Goal: Task Accomplishment & Management: Use online tool/utility

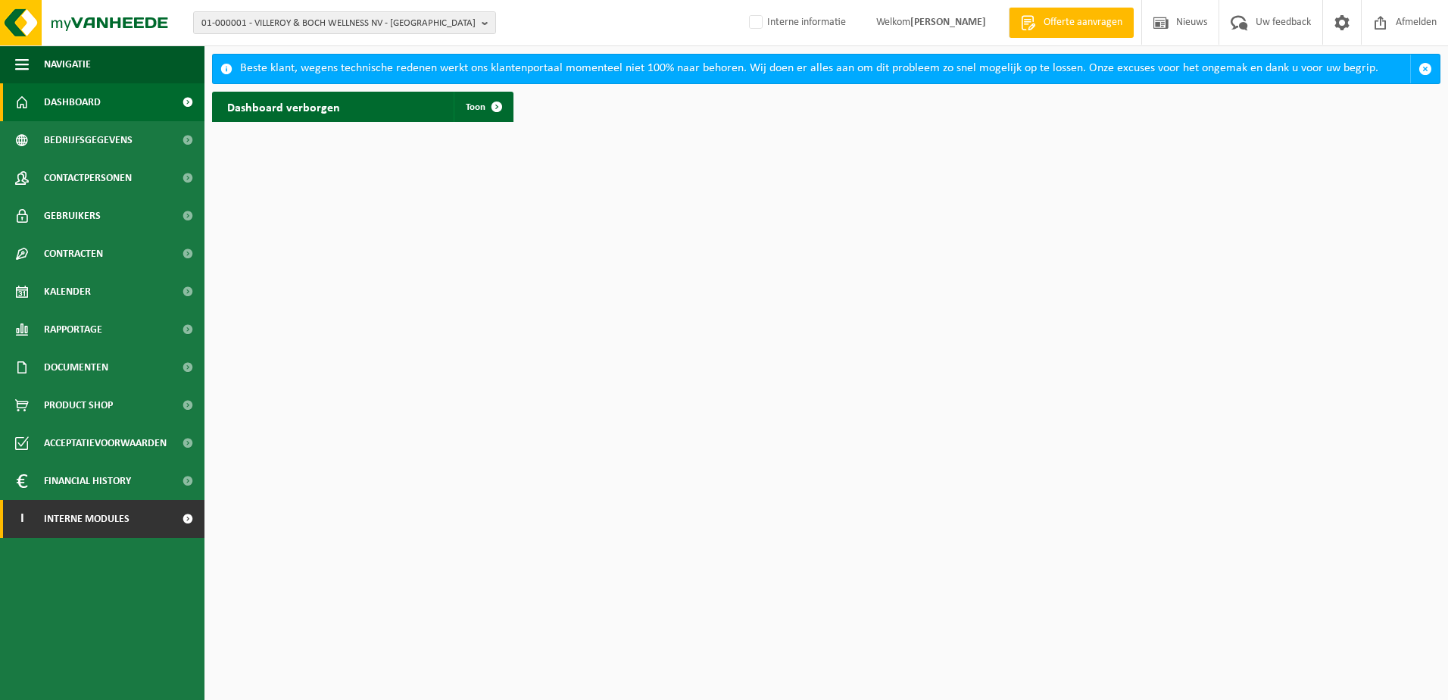
click at [98, 520] on span "Interne modules" at bounding box center [87, 519] width 86 height 38
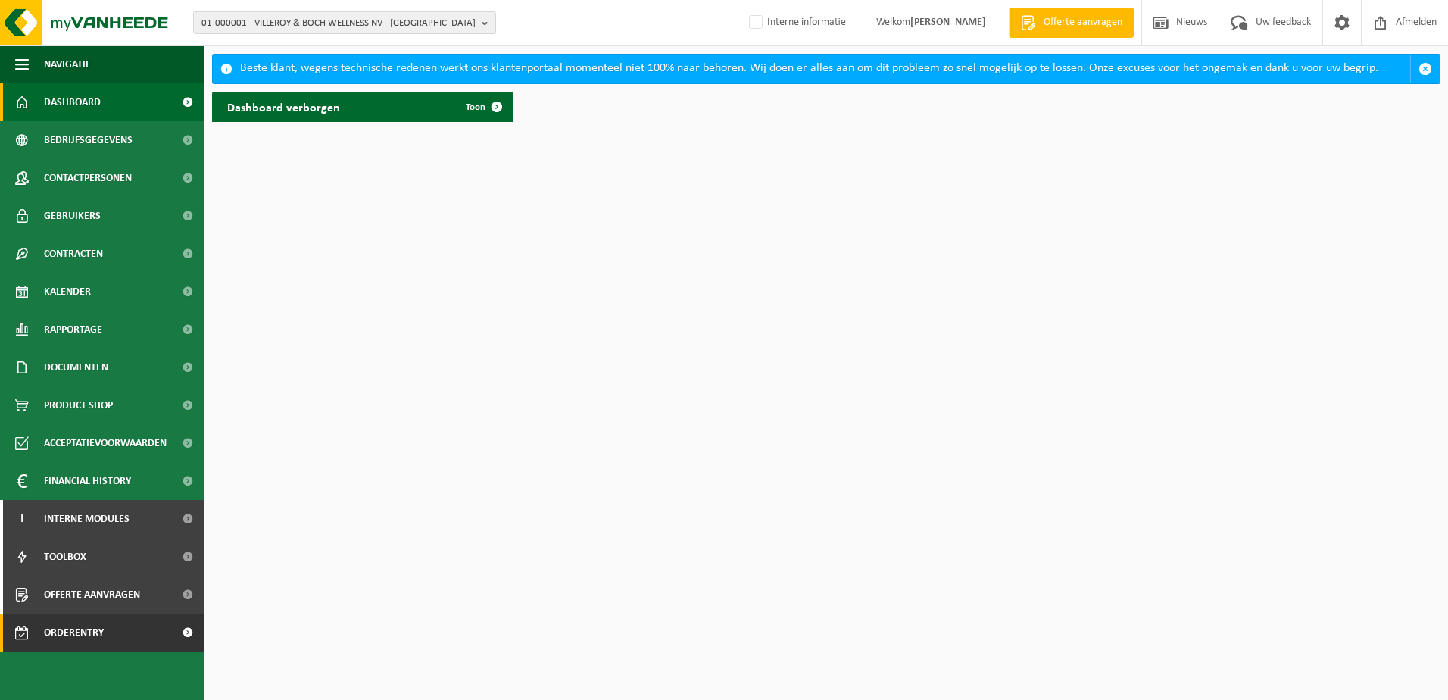
click at [101, 627] on span "Orderentry Goedkeuring" at bounding box center [107, 632] width 127 height 38
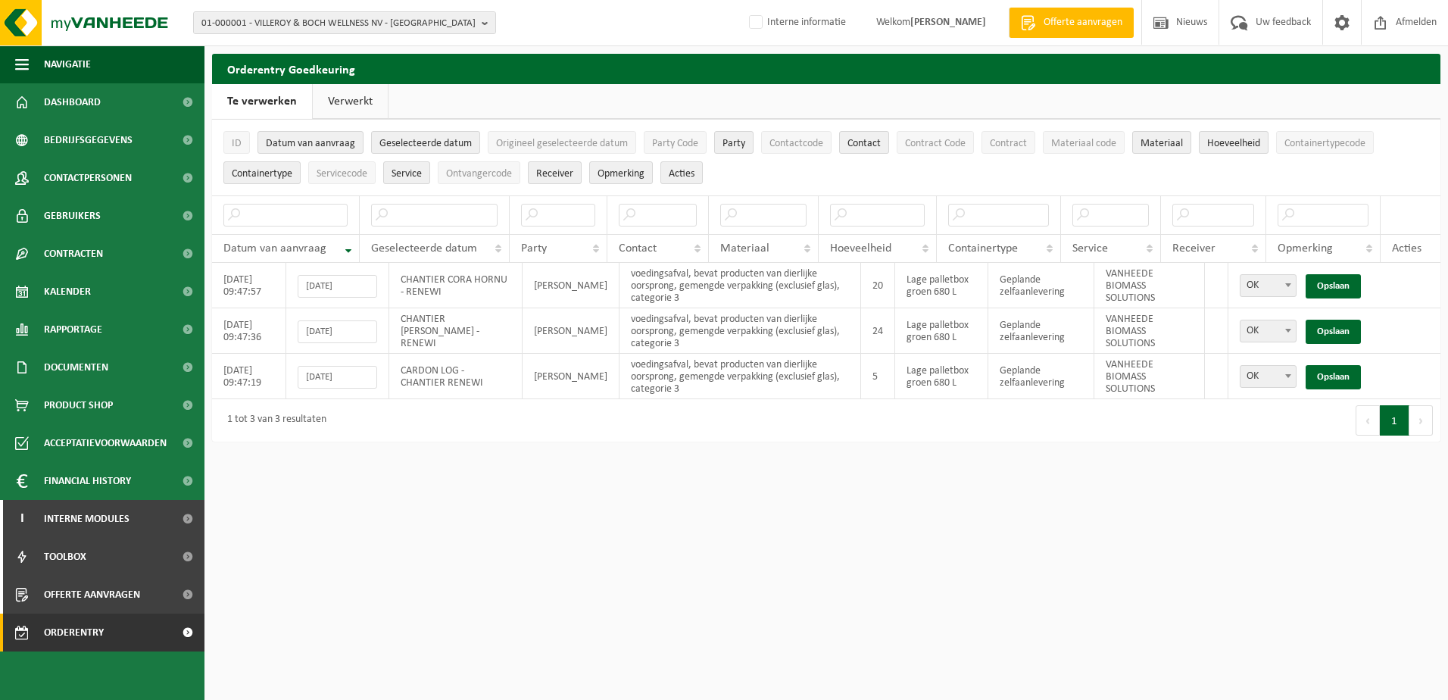
click at [356, 100] on link "Verwerkt" at bounding box center [350, 101] width 75 height 35
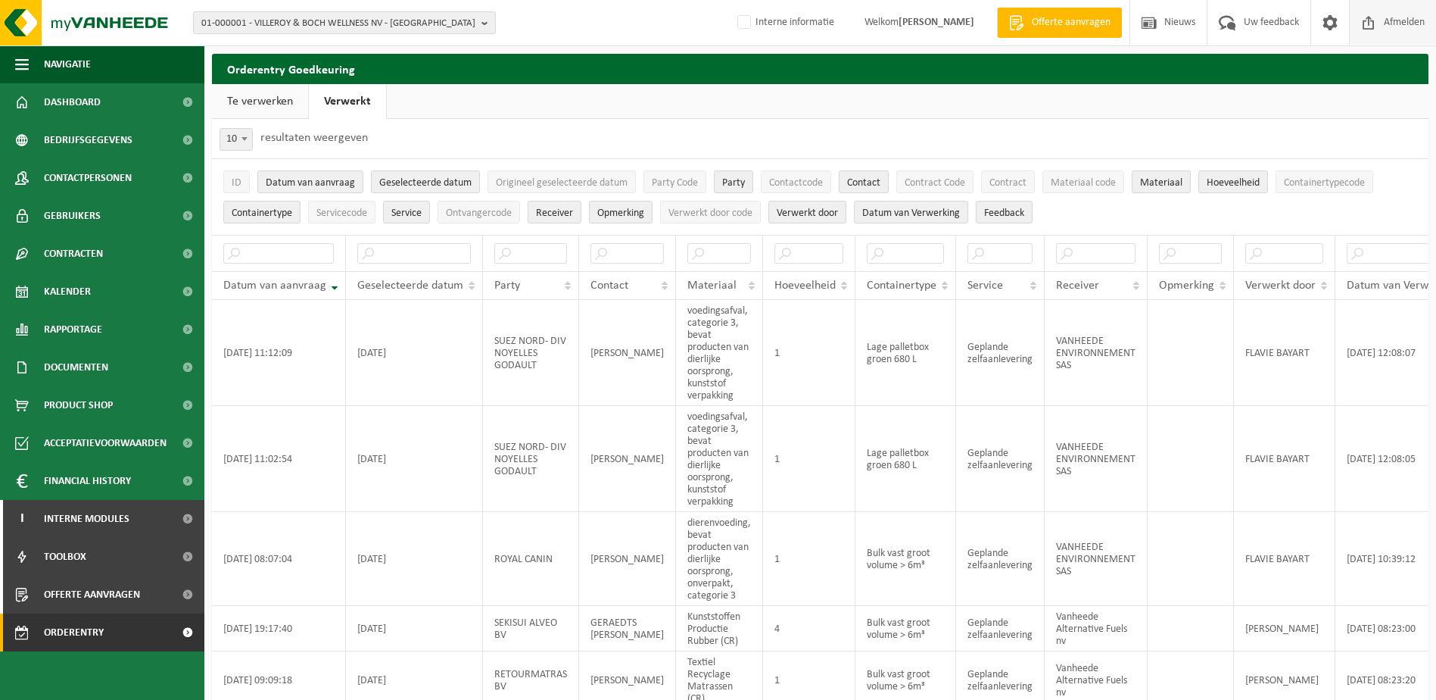
click at [1398, 18] on span "Afmelden" at bounding box center [1404, 22] width 48 height 45
